Goal: Task Accomplishment & Management: Complete application form

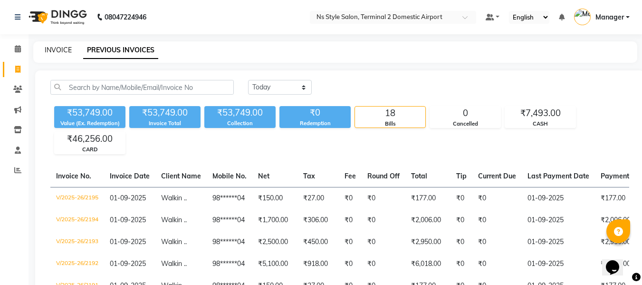
drag, startPoint x: 0, startPoint y: 0, endPoint x: 63, endPoint y: 48, distance: 79.2
click at [63, 48] on link "INVOICE" at bounding box center [58, 50] width 27 height 9
select select "service"
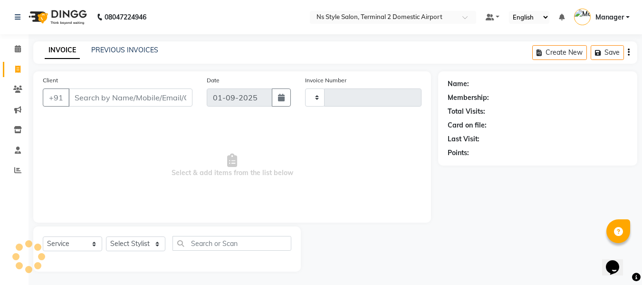
scroll to position [1, 0]
type input "2196"
select select "5661"
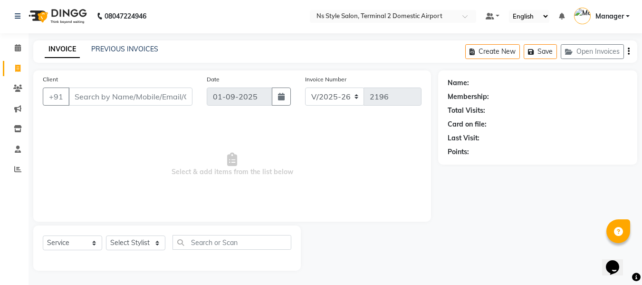
click at [128, 54] on div "INVOICE PREVIOUS INVOICES" at bounding box center [101, 49] width 136 height 11
click at [127, 49] on link "PREVIOUS INVOICES" at bounding box center [124, 49] width 67 height 9
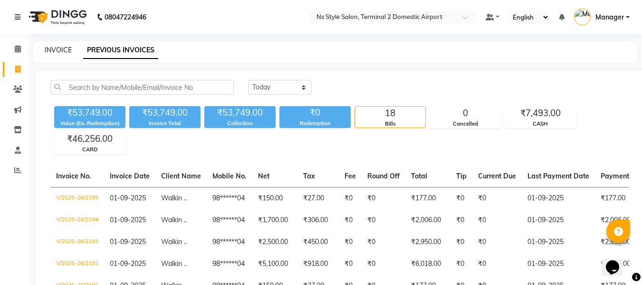
click at [51, 51] on link "INVOICE" at bounding box center [58, 50] width 27 height 9
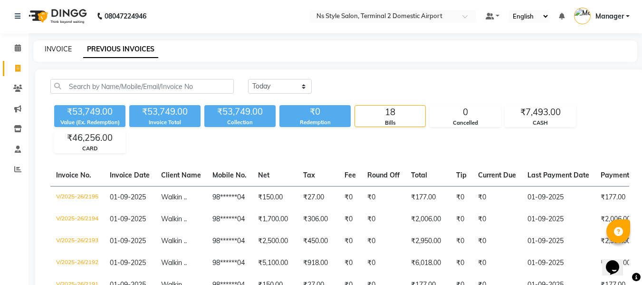
select select "5661"
select select "service"
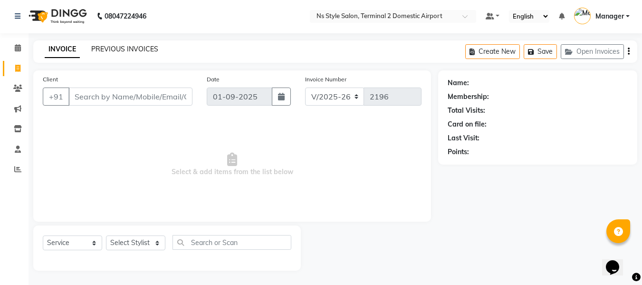
click at [110, 45] on link "PREVIOUS INVOICES" at bounding box center [124, 49] width 67 height 9
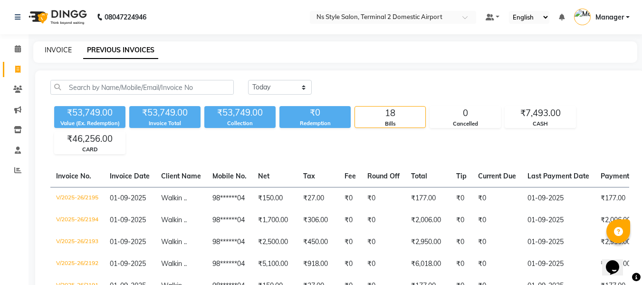
click at [55, 52] on link "INVOICE" at bounding box center [58, 50] width 27 height 9
select select "5661"
select select "service"
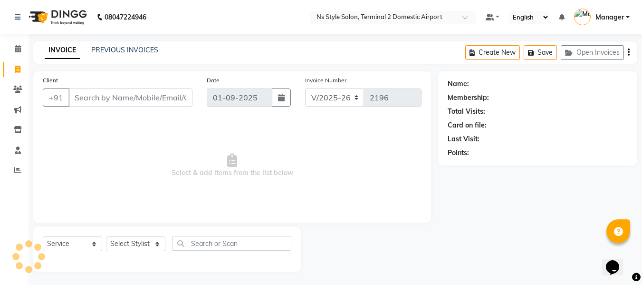
scroll to position [1, 0]
click at [113, 96] on input "Client" at bounding box center [130, 96] width 124 height 18
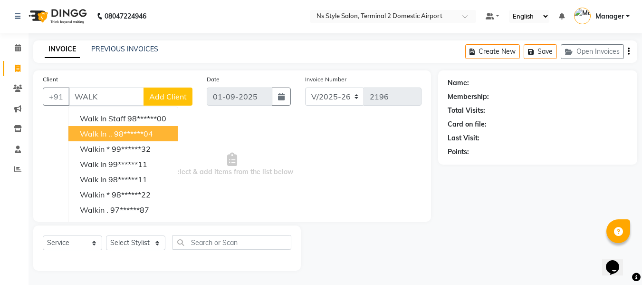
click at [118, 135] on ngb-highlight "98******04" at bounding box center [133, 133] width 39 height 9
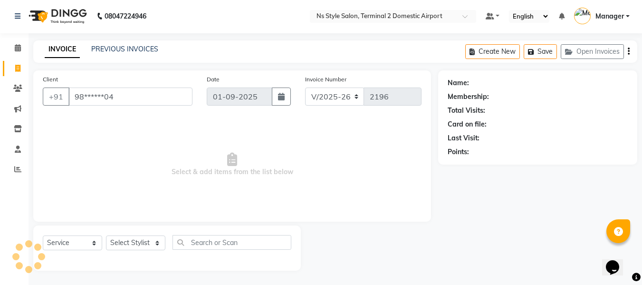
type input "98******04"
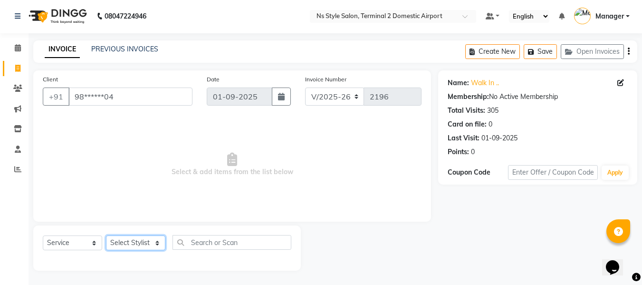
click at [137, 243] on select "Select Stylist ASHA [PERSON_NAME] [PERSON_NAME] EHATESHAM [PERSON_NAME] [PERSON…" at bounding box center [135, 242] width 59 height 15
select select "39691"
click at [106, 235] on select "Select Stylist ASHA [PERSON_NAME] [PERSON_NAME] EHATESHAM [PERSON_NAME] [PERSON…" at bounding box center [135, 242] width 59 height 15
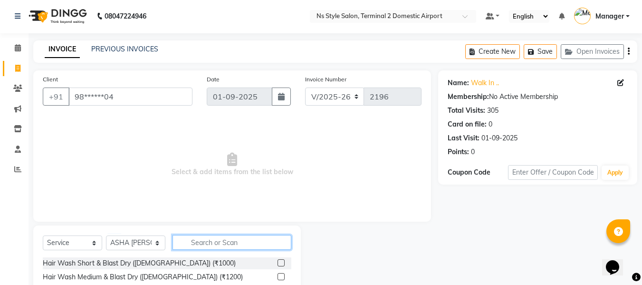
click at [228, 243] on input "text" at bounding box center [231, 242] width 119 height 15
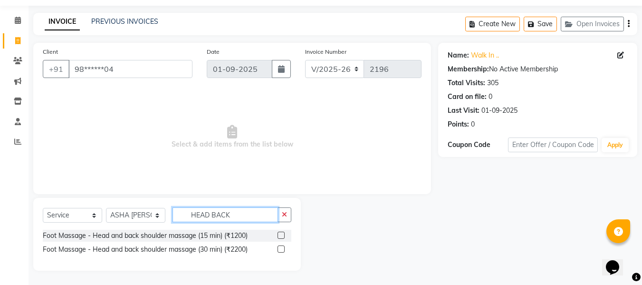
type input "HEAD BACK"
click at [283, 235] on label at bounding box center [280, 234] width 7 height 7
click at [283, 235] on input "checkbox" at bounding box center [280, 235] width 6 height 6
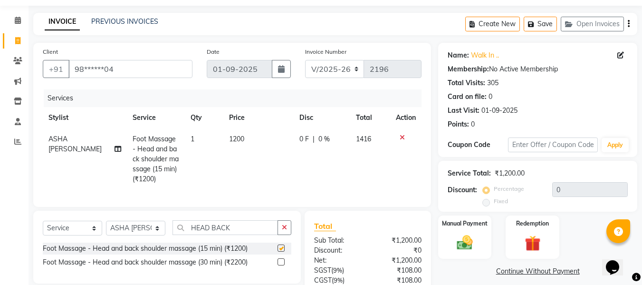
checkbox input "false"
drag, startPoint x: 148, startPoint y: 238, endPoint x: 152, endPoint y: 81, distance: 157.3
click at [152, 81] on div "Client +91 98******04 Date [DATE] Invoice Number V/2025 V/[PHONE_NUMBER] Servic…" at bounding box center [232, 196] width 412 height 307
select select "39696"
click at [106, 228] on select "Select Stylist ASHA [PERSON_NAME] [PERSON_NAME] EHATESHAM [PERSON_NAME] [PERSON…" at bounding box center [135, 227] width 59 height 15
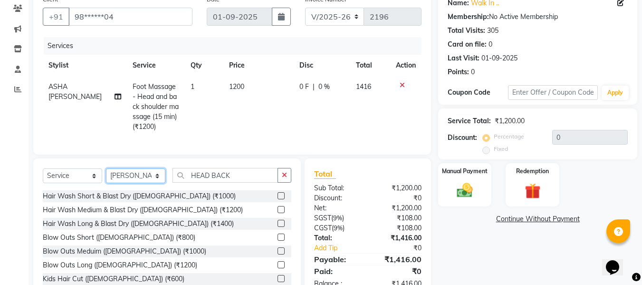
scroll to position [81, 0]
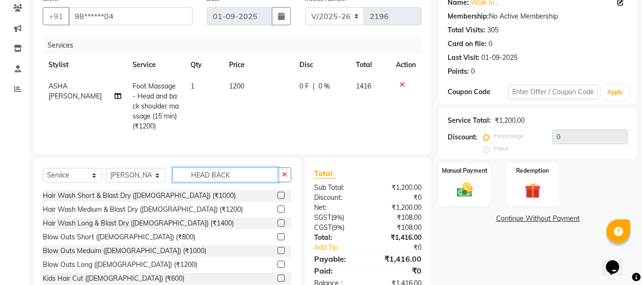
click at [236, 179] on input "HEAD BACK" at bounding box center [224, 174] width 105 height 15
type input "H"
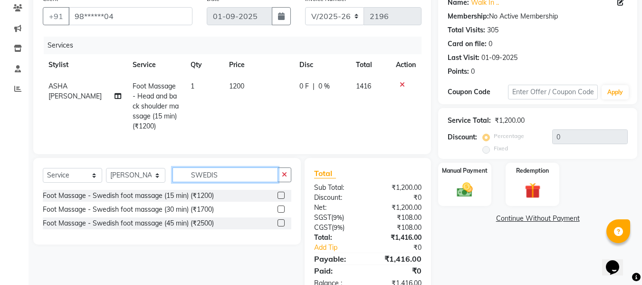
type input "SWEDIS"
click at [278, 199] on label at bounding box center [280, 194] width 7 height 7
click at [278, 199] on input "checkbox" at bounding box center [280, 195] width 6 height 6
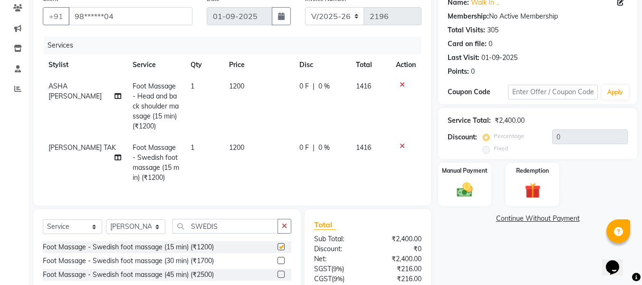
checkbox input "false"
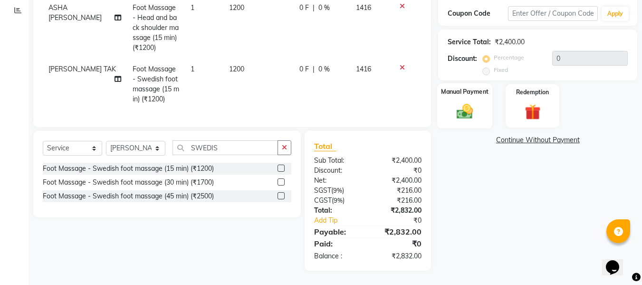
click at [460, 111] on img at bounding box center [464, 111] width 27 height 19
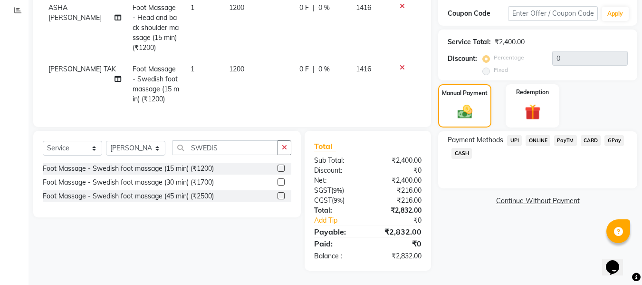
click at [466, 148] on span "CASH" at bounding box center [461, 153] width 20 height 11
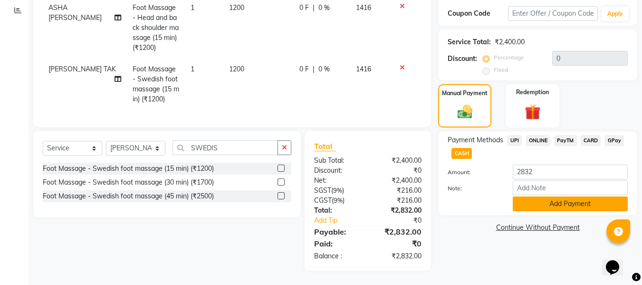
click at [517, 196] on button "Add Payment" at bounding box center [570, 203] width 115 height 15
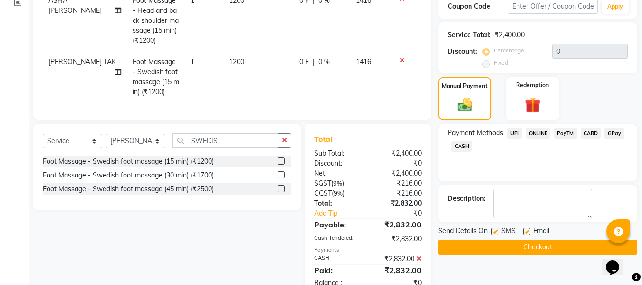
scroll to position [200, 0]
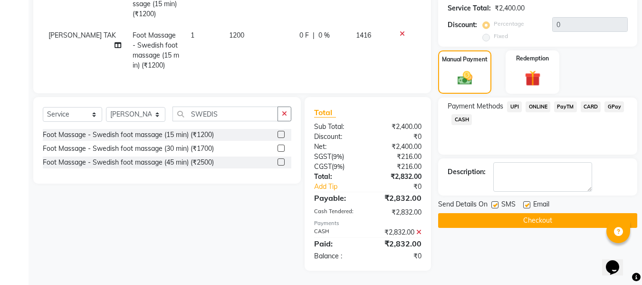
click at [508, 216] on button "Checkout" at bounding box center [537, 220] width 199 height 15
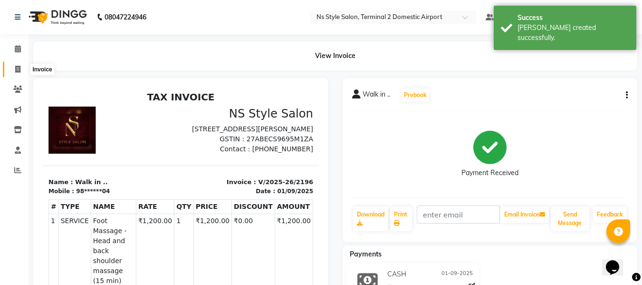
click at [19, 64] on span at bounding box center [17, 69] width 17 height 11
select select "service"
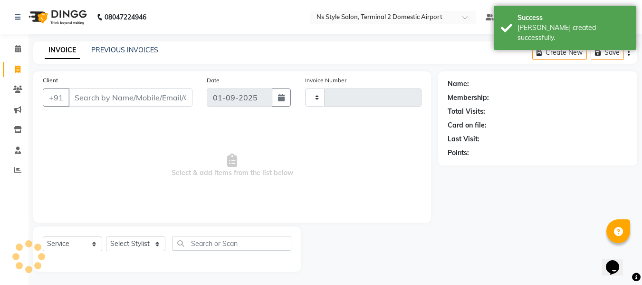
type input "2197"
select select "5661"
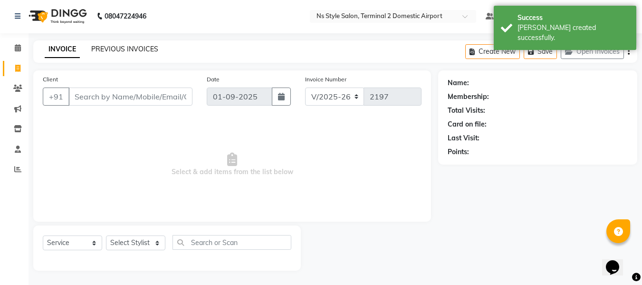
click at [113, 50] on link "PREVIOUS INVOICES" at bounding box center [124, 49] width 67 height 9
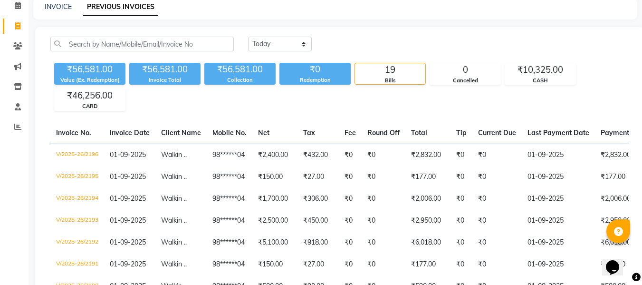
scroll to position [43, 0]
click at [20, 127] on icon at bounding box center [17, 126] width 7 height 7
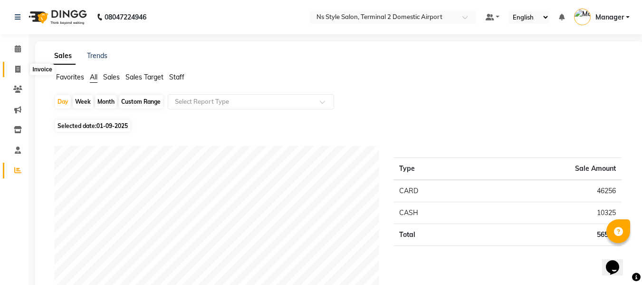
click at [18, 68] on icon at bounding box center [17, 69] width 5 height 7
select select "5661"
select select "service"
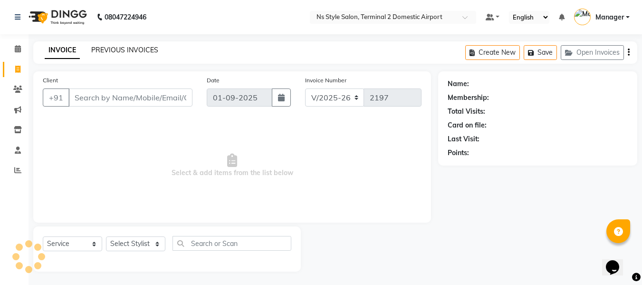
scroll to position [1, 0]
click at [142, 46] on link "PREVIOUS INVOICES" at bounding box center [124, 49] width 67 height 9
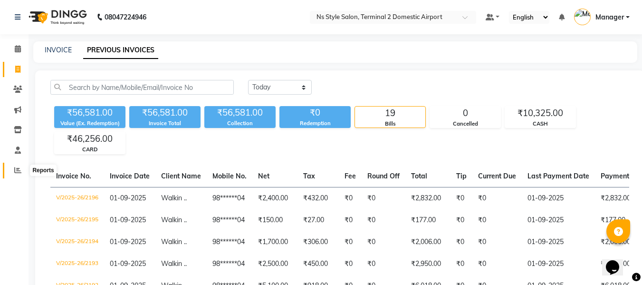
click at [18, 175] on span at bounding box center [17, 170] width 17 height 11
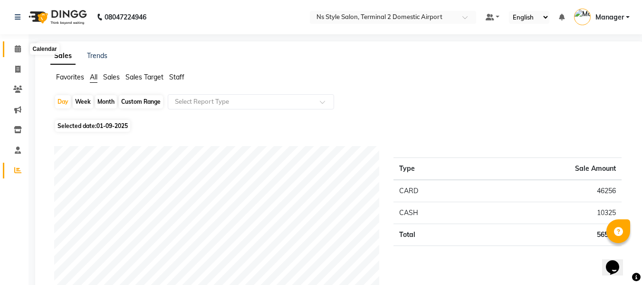
drag, startPoint x: 26, startPoint y: 49, endPoint x: 19, endPoint y: 47, distance: 7.4
click at [19, 47] on li "Calendar" at bounding box center [14, 49] width 28 height 20
click at [19, 47] on icon at bounding box center [18, 48] width 6 height 7
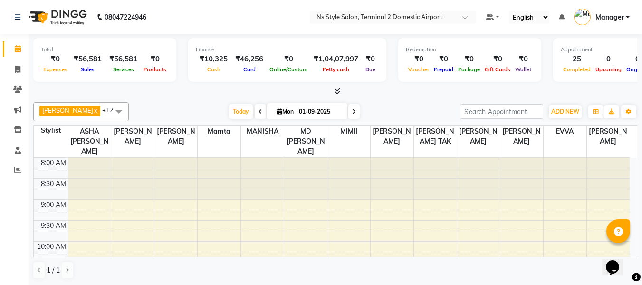
click at [334, 94] on icon at bounding box center [337, 90] width 6 height 7
